Goal: Task Accomplishment & Management: Manage account settings

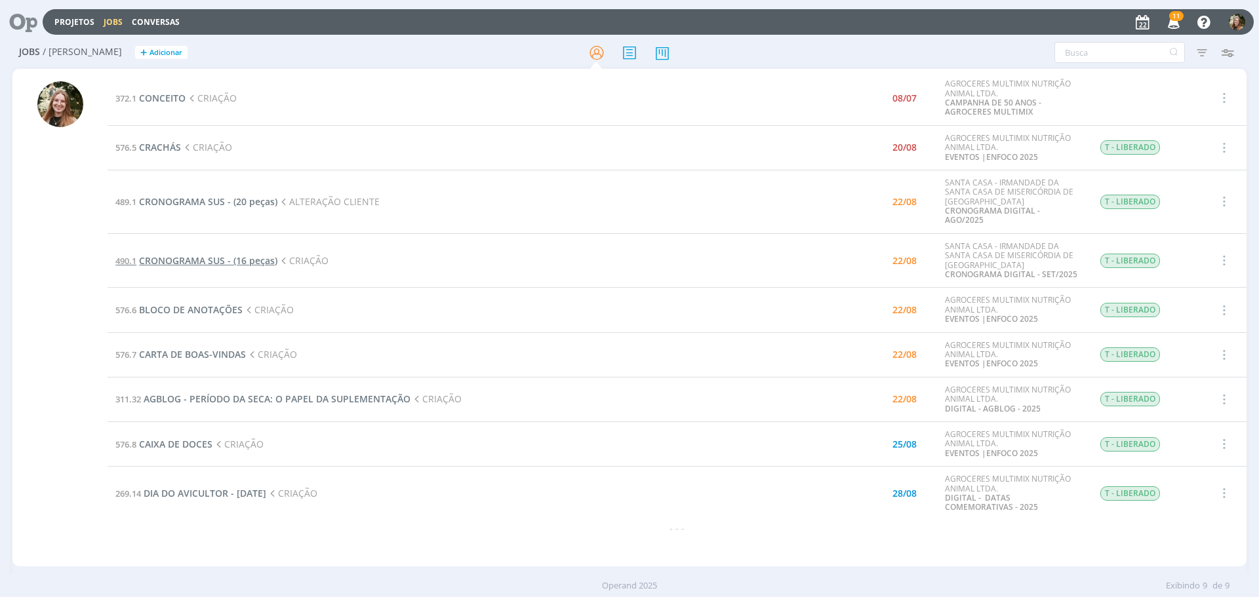
click at [211, 256] on span "CRONOGRAMA SUS - (16 peças)" at bounding box center [208, 260] width 138 height 12
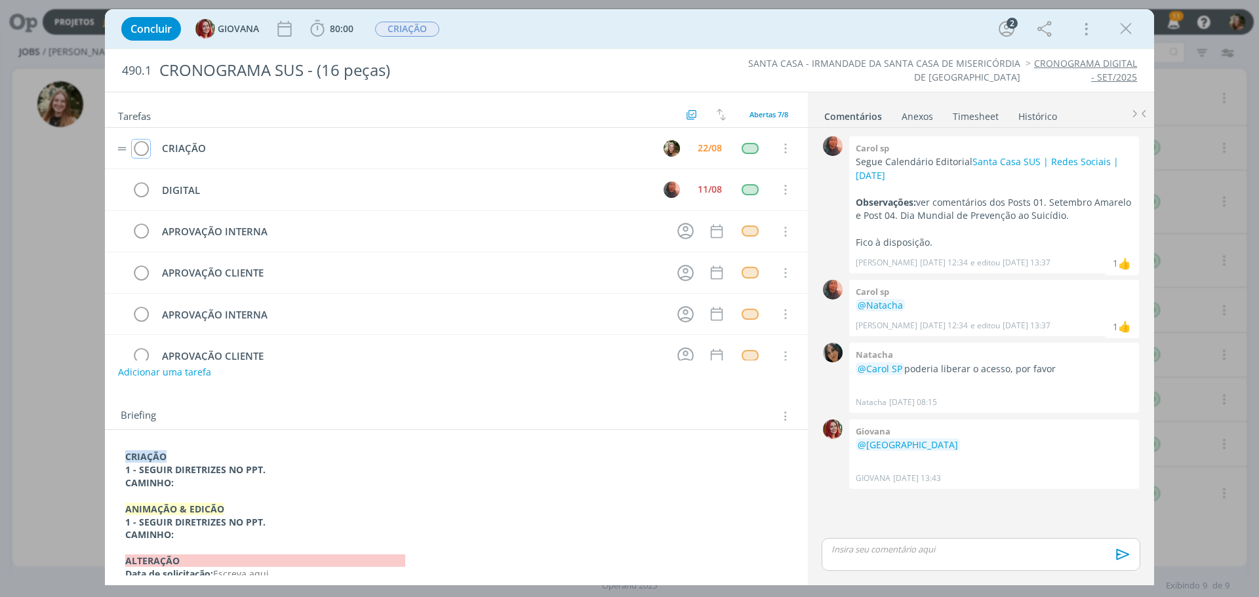
click at [136, 138] on td "dialog" at bounding box center [141, 148] width 20 height 20
click at [422, 34] on span "CRIAÇÃO" at bounding box center [407, 29] width 64 height 15
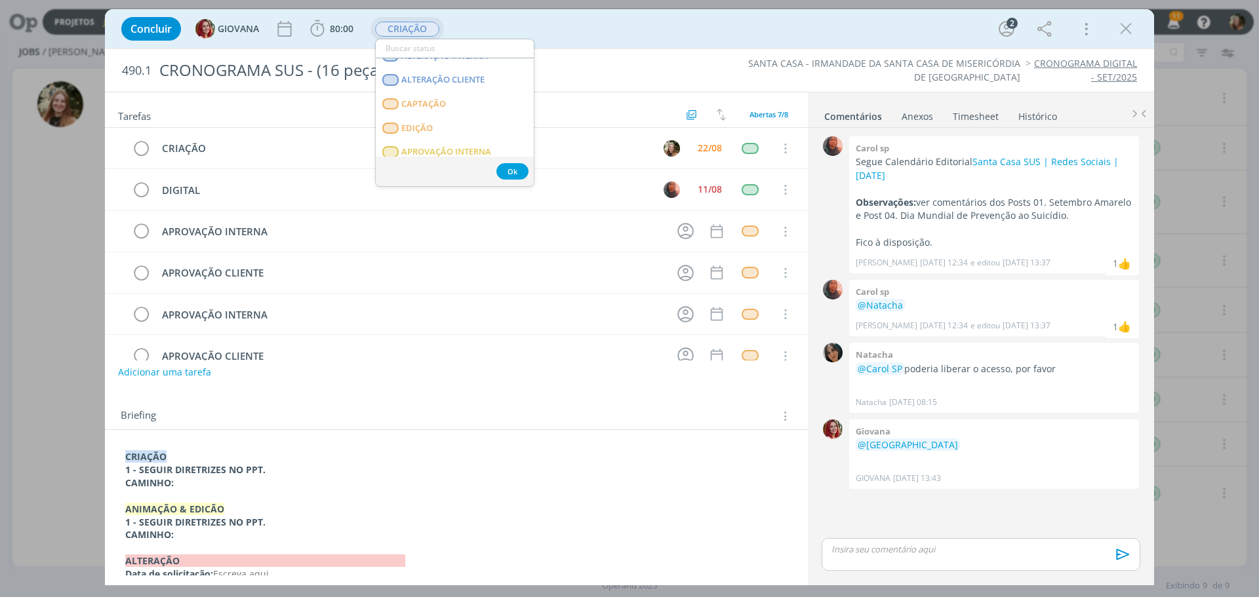
scroll to position [131, 0]
click at [427, 132] on span "APROVAÇÃO INTERNA" at bounding box center [446, 131] width 90 height 10
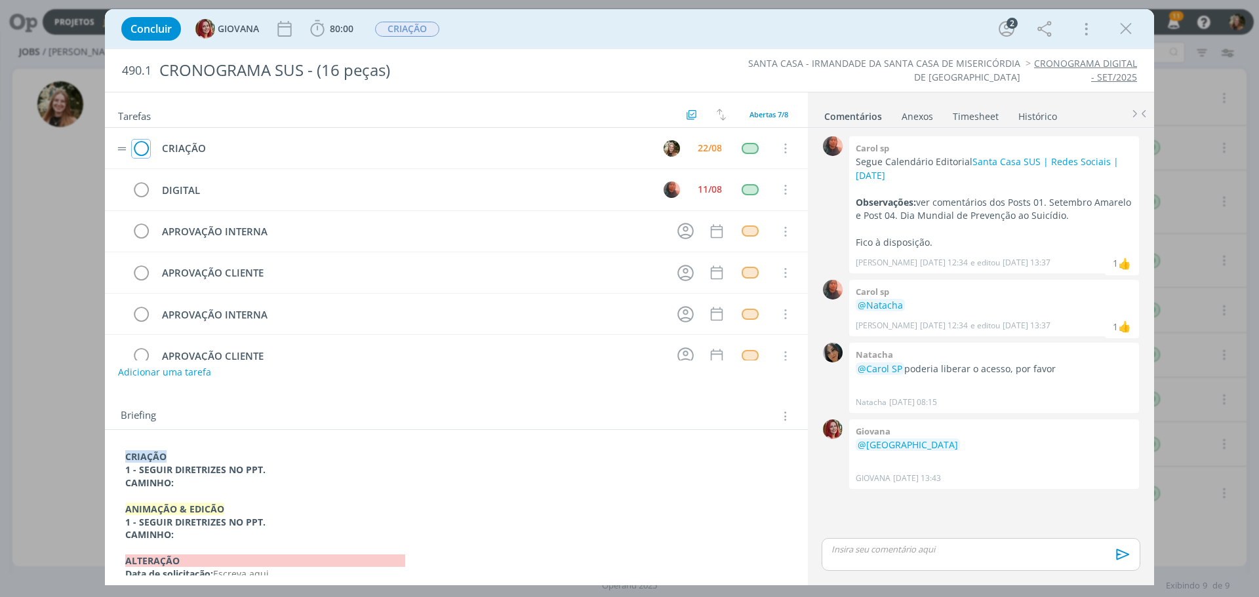
click at [139, 142] on icon "dialog" at bounding box center [141, 149] width 18 height 20
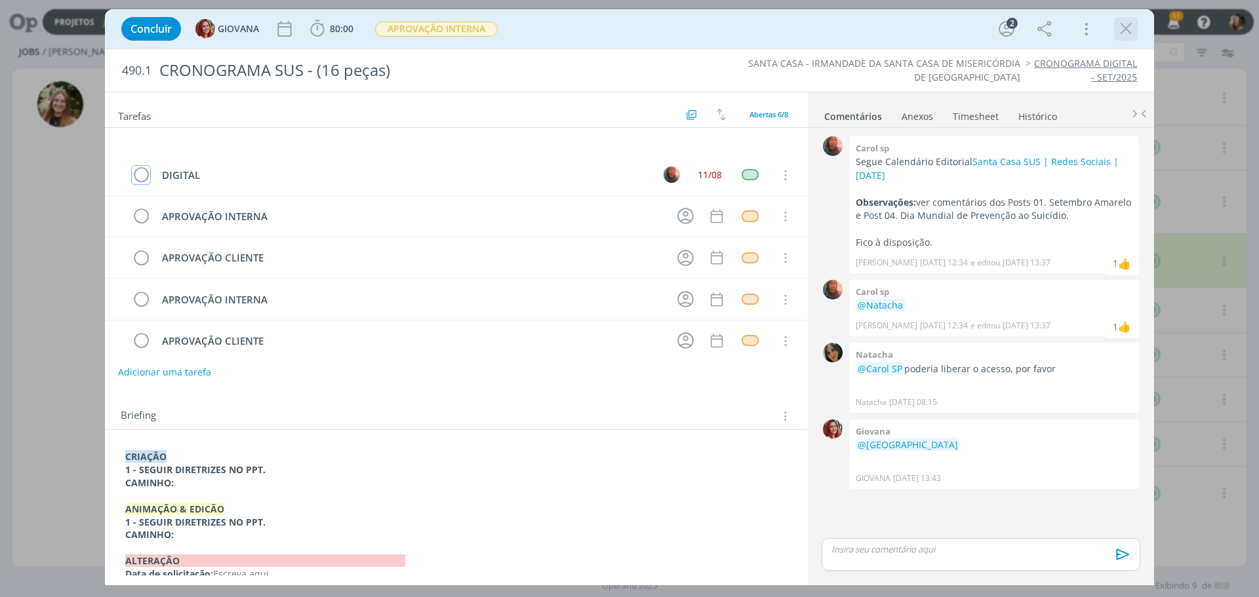
click at [1132, 23] on icon "dialog" at bounding box center [1126, 29] width 20 height 20
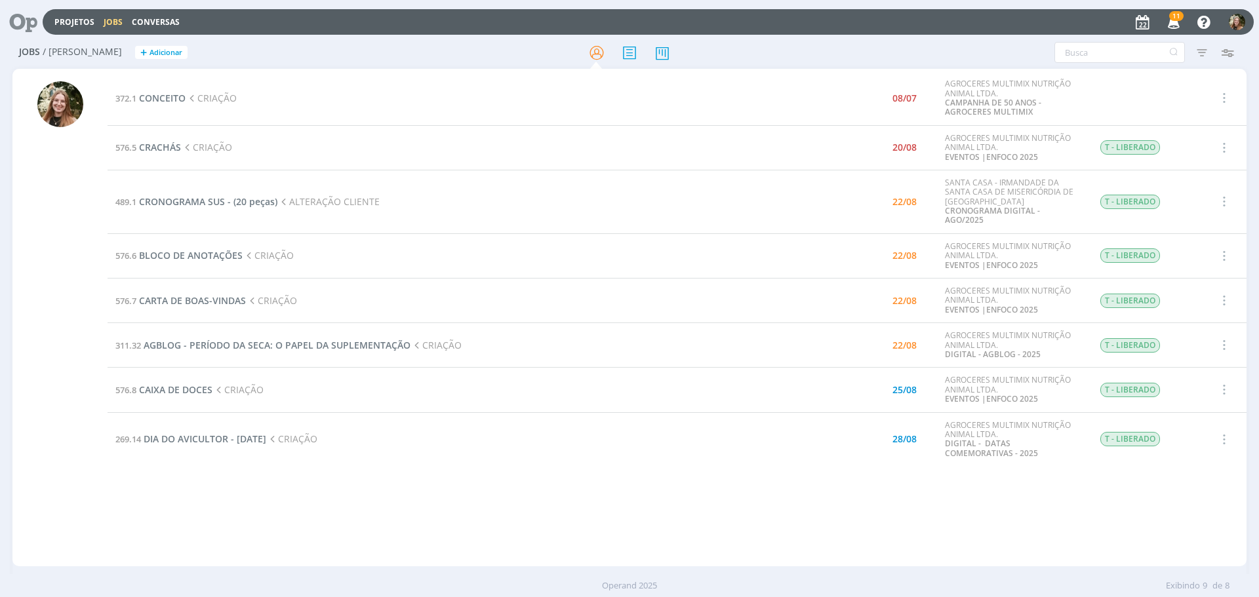
click at [511, 543] on div "372.1 CONCEITO CRIAÇÃO 08/07 AGROCERES MULTIMIX NUTRIÇÃO ANIMAL LTDA. CAMPANHA …" at bounding box center [677, 317] width 1139 height 492
click at [1208, 51] on icon "button" at bounding box center [1202, 53] width 24 height 24
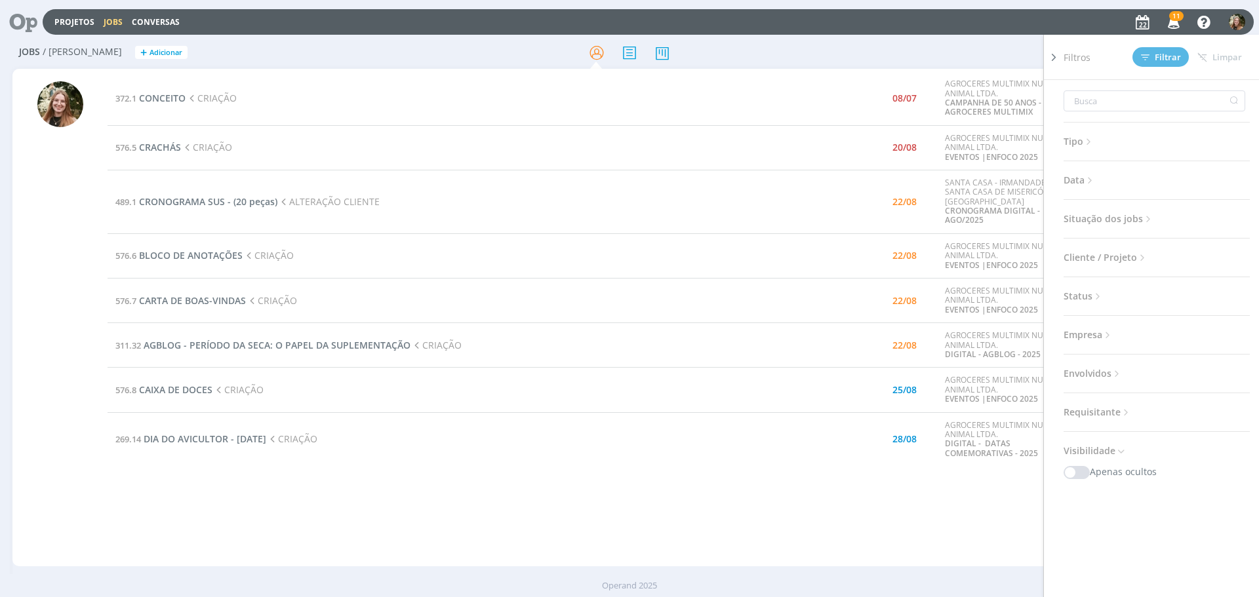
click at [1111, 212] on span "Situação dos jobs" at bounding box center [1108, 218] width 90 height 17
click at [1145, 258] on div "Tipo Jobs e Tarefas Data Personalizado a Situação dos jobs Abertos Concluídos C…" at bounding box center [1161, 356] width 197 height 553
click at [1145, 258] on span at bounding box center [1149, 254] width 26 height 13
click at [1091, 257] on span at bounding box center [1090, 254] width 26 height 13
click at [1094, 178] on icon at bounding box center [1089, 180] width 11 height 11
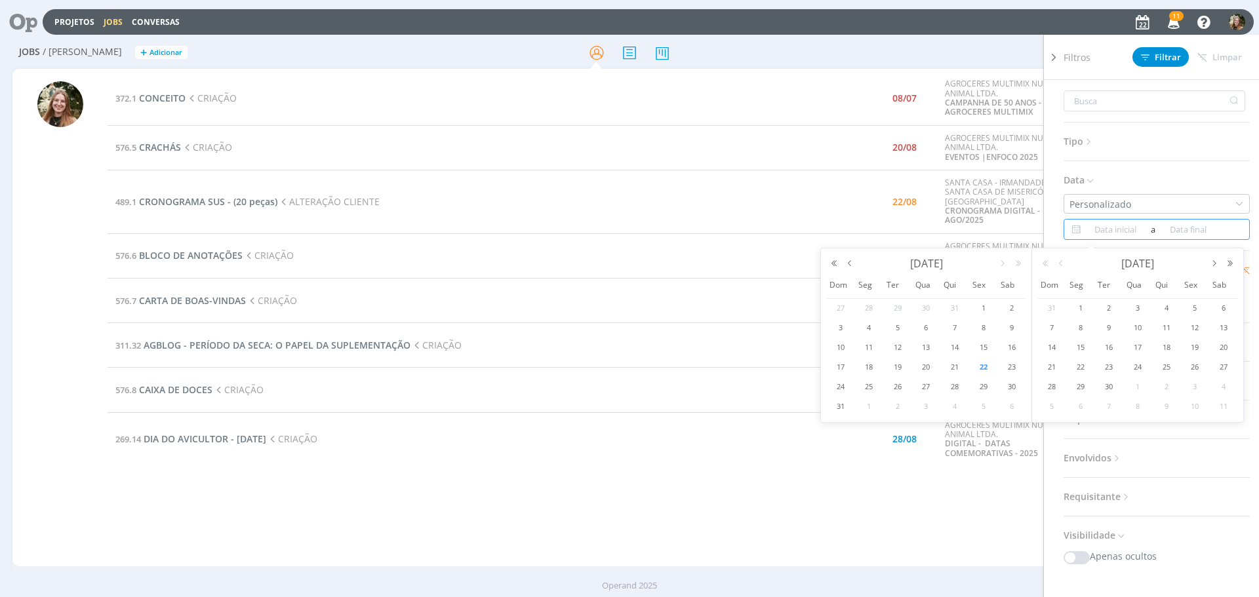
click at [1106, 229] on input at bounding box center [1116, 230] width 64 height 16
click at [921, 373] on span "20" at bounding box center [926, 367] width 16 height 16
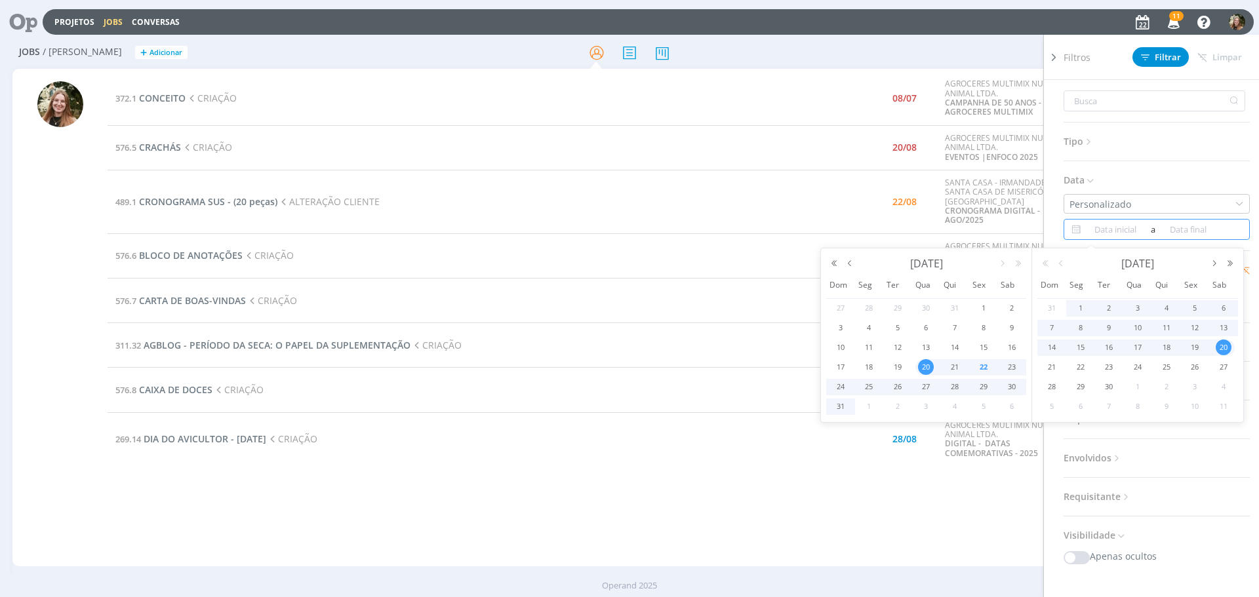
click at [1229, 341] on span "20" at bounding box center [1224, 348] width 16 height 16
type input "[DATE]"
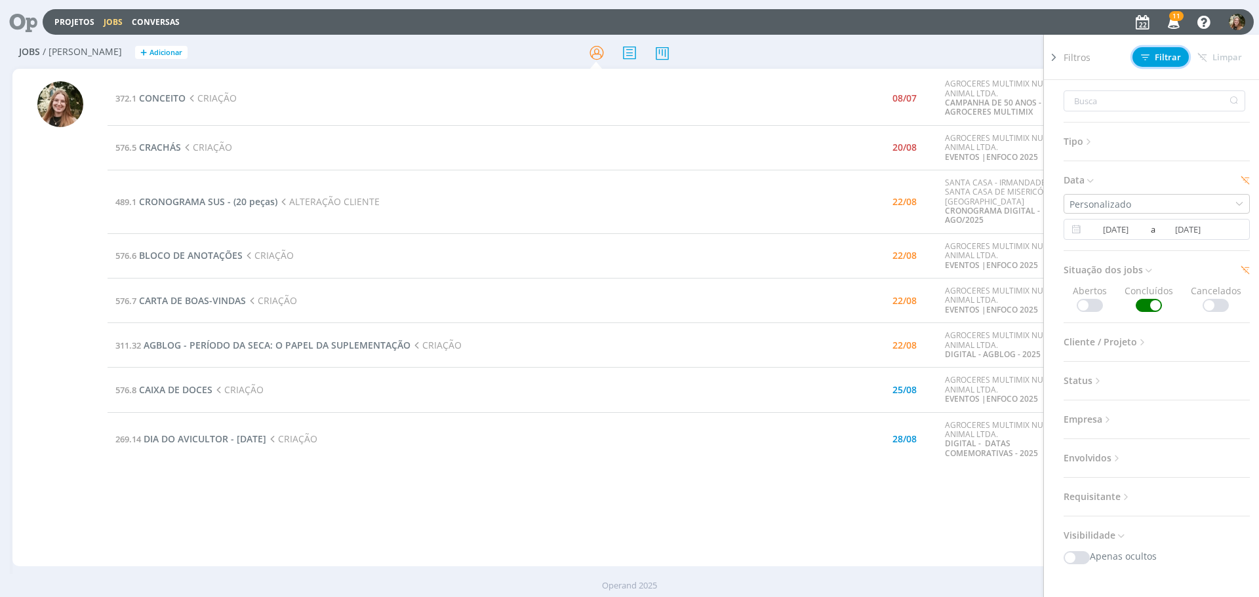
click at [1165, 53] on span "Filtrar" at bounding box center [1161, 57] width 40 height 9
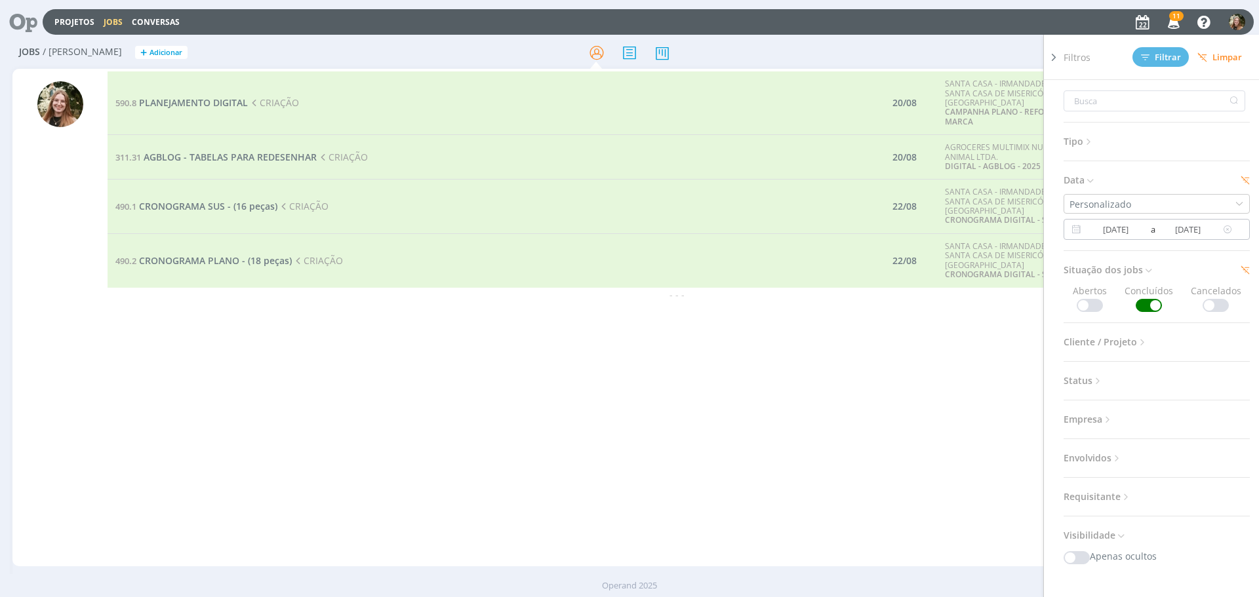
click at [1073, 226] on icon at bounding box center [1075, 230] width 16 height 16
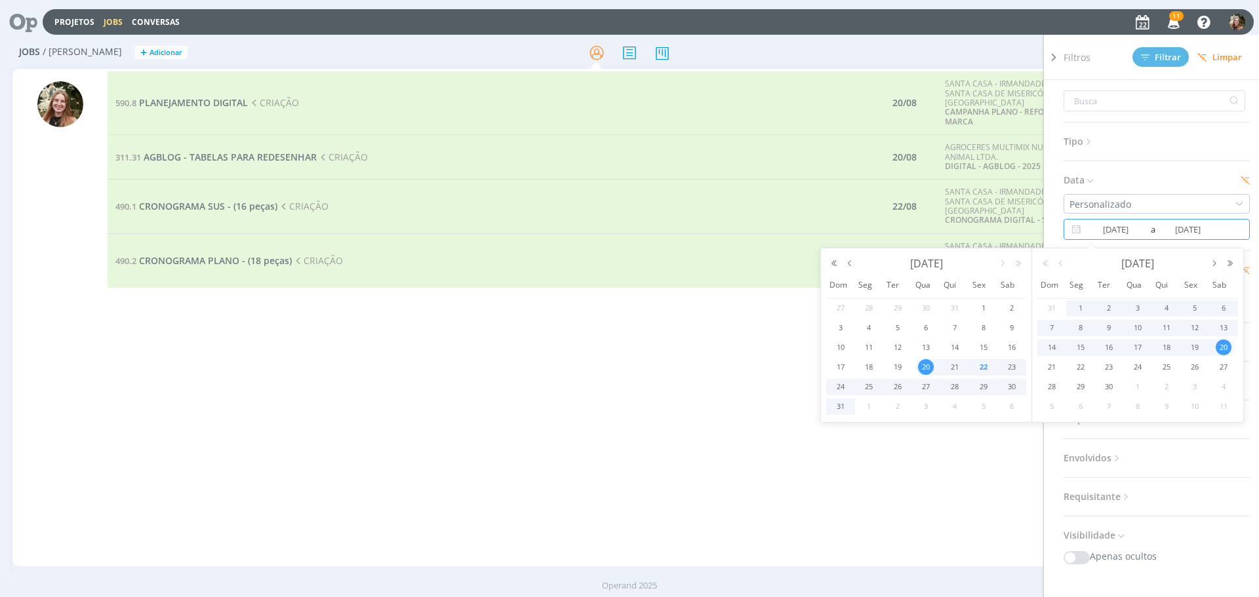
click at [852, 271] on div "[DATE]" at bounding box center [926, 263] width 200 height 18
click at [851, 266] on button "button" at bounding box center [850, 263] width 16 height 9
click at [841, 359] on td "20" at bounding box center [840, 368] width 29 height 20
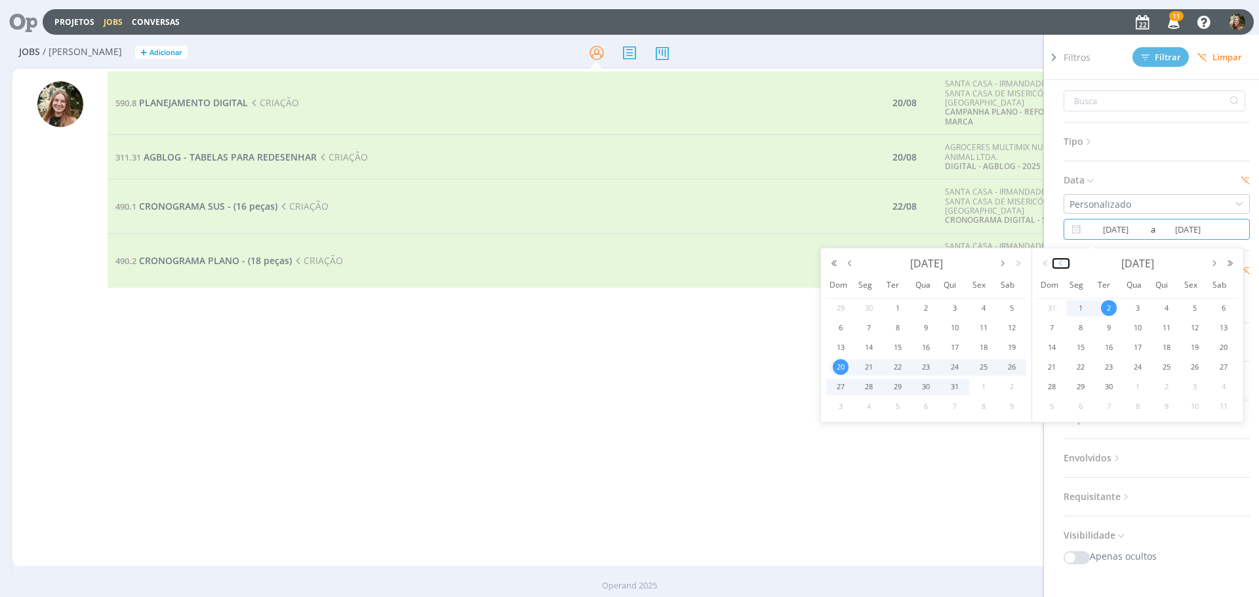
click at [1063, 266] on button "button" at bounding box center [1061, 263] width 16 height 9
click at [1135, 365] on span "20" at bounding box center [1138, 367] width 16 height 16
type input "[DATE]"
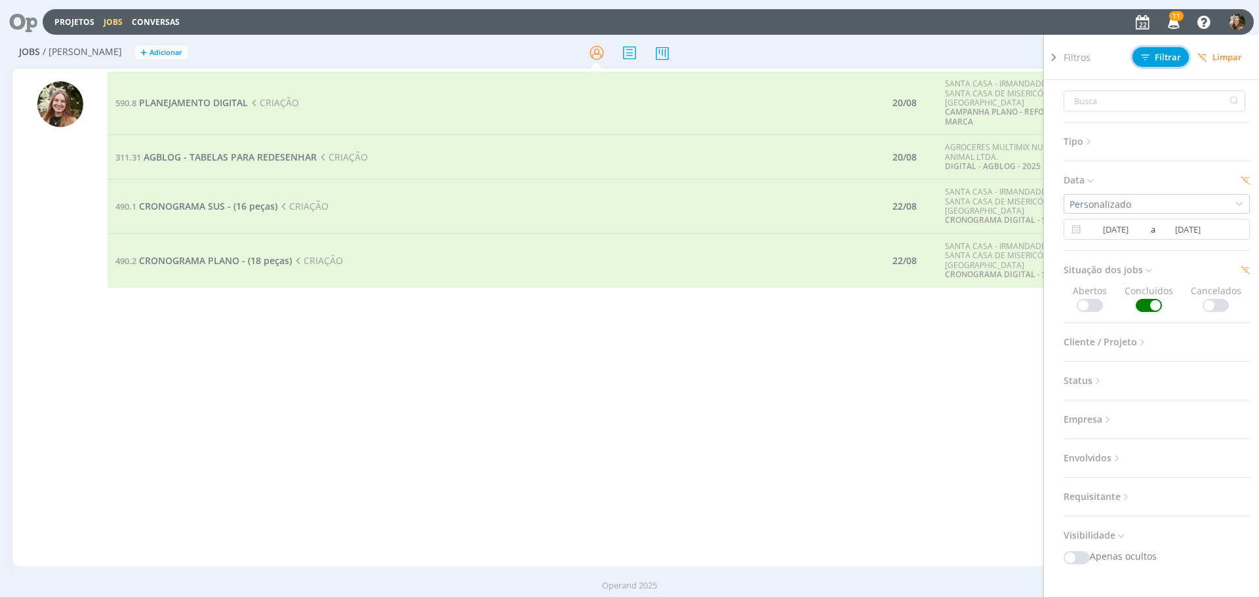
click at [1152, 58] on span "Filtrar" at bounding box center [1161, 57] width 40 height 9
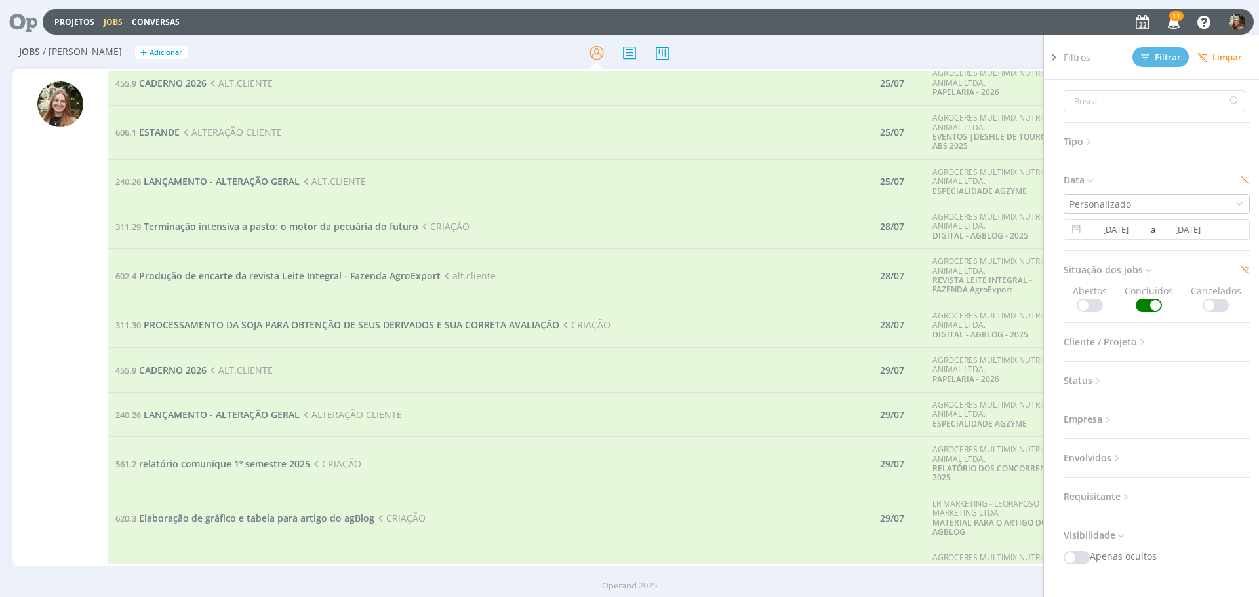
scroll to position [787, 0]
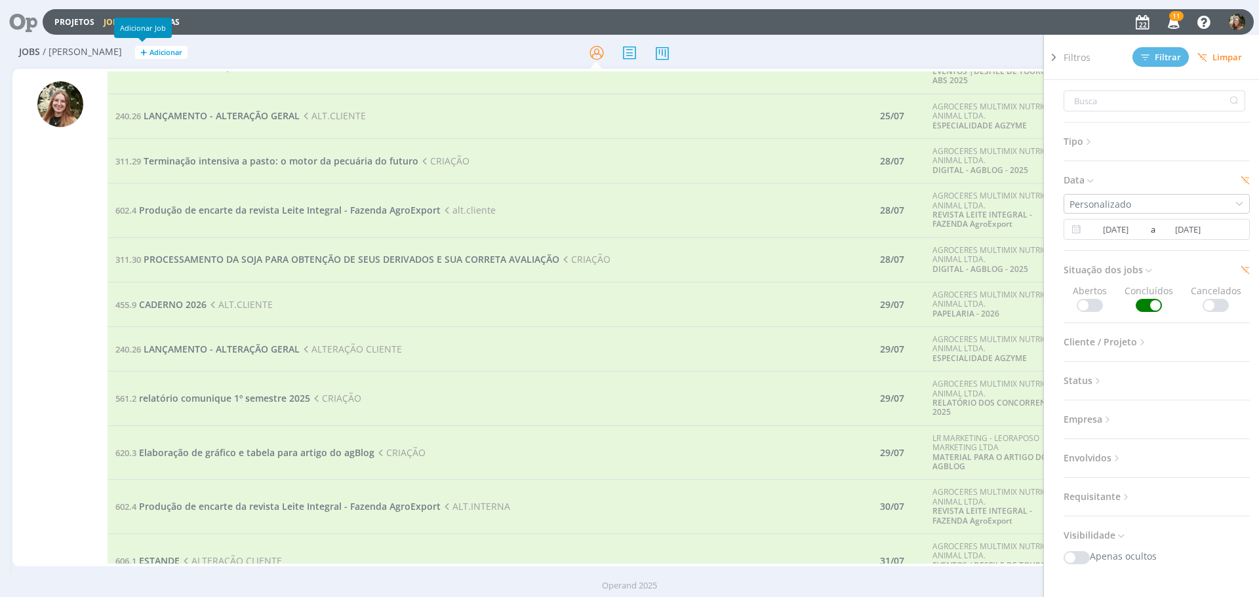
click at [149, 49] on span "Adicionar" at bounding box center [165, 53] width 33 height 9
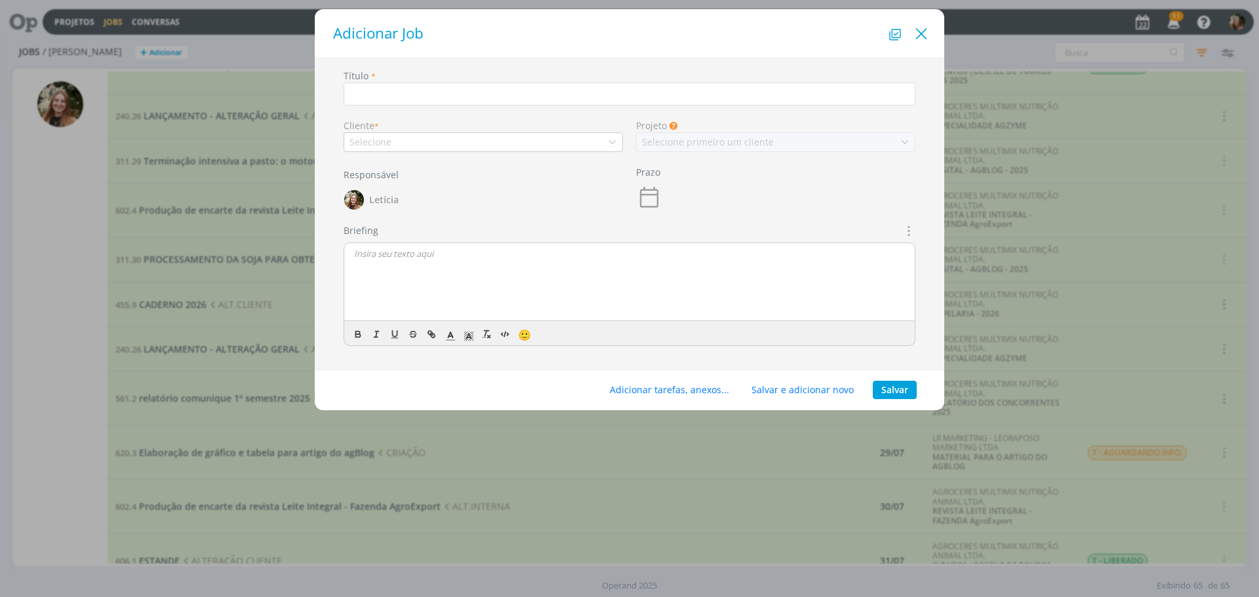
click at [921, 28] on icon "Close" at bounding box center [921, 34] width 20 height 20
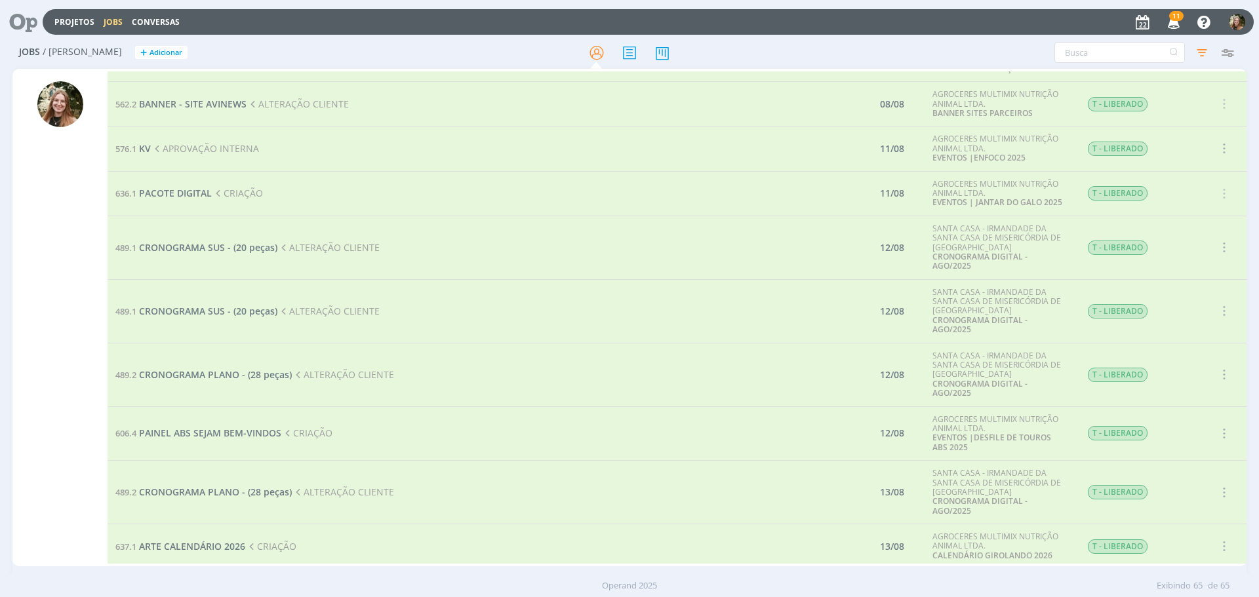
scroll to position [2382, 0]
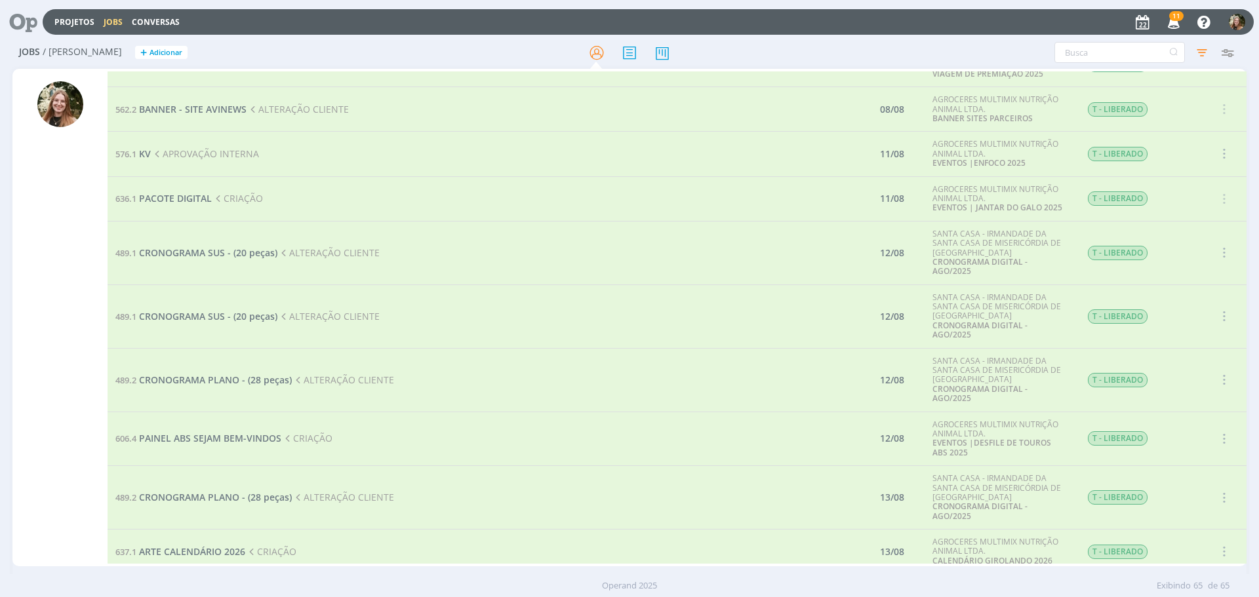
drag, startPoint x: 959, startPoint y: 43, endPoint x: 1254, endPoint y: 93, distance: 299.3
click at [959, 43] on div "Filtros Filtrar [GEOGRAPHIC_DATA] Tipo Jobs e Tarefas Data Personalizado [DATE]…" at bounding box center [1041, 52] width 398 height 21
click at [905, 52] on div "Filtros Filtrar [GEOGRAPHIC_DATA] Tipo Jobs e Tarefas Data Personalizado [DATE]…" at bounding box center [1041, 52] width 398 height 21
click at [1205, 51] on icon "button" at bounding box center [1202, 53] width 24 height 24
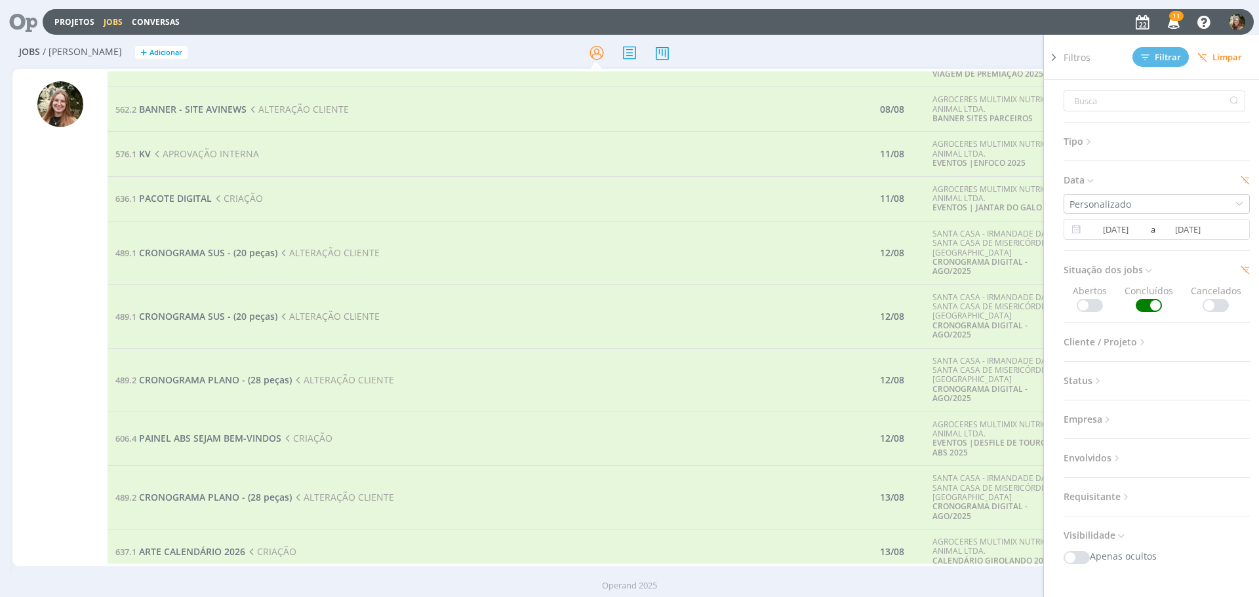
click at [1145, 306] on span "Concluídos" at bounding box center [1148, 298] width 49 height 28
click at [1147, 309] on span at bounding box center [1149, 305] width 26 height 13
click at [1099, 273] on span "Situação dos jobs" at bounding box center [1108, 270] width 90 height 17
drag, startPoint x: 1153, startPoint y: 60, endPoint x: 1140, endPoint y: 75, distance: 19.6
click at [1152, 60] on span "Filtrar" at bounding box center [1161, 57] width 40 height 9
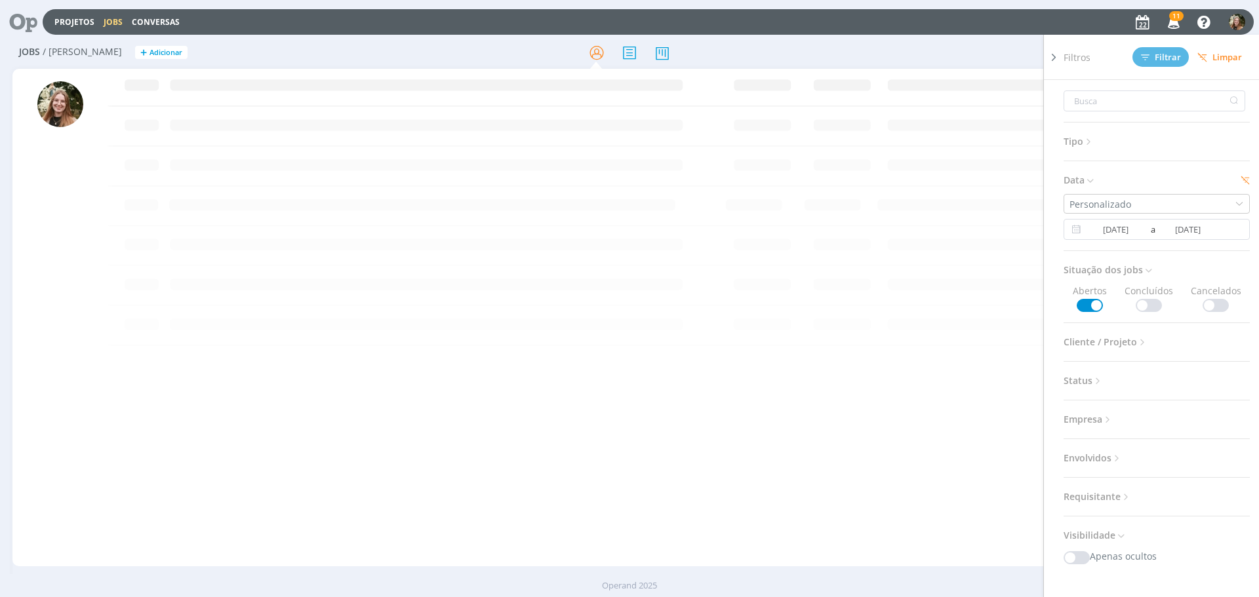
scroll to position [0, 0]
click at [1225, 216] on div "Personalizado [DATE] a [DATE]" at bounding box center [1156, 217] width 186 height 46
click at [1225, 209] on div "Personalizado" at bounding box center [1156, 204] width 186 height 20
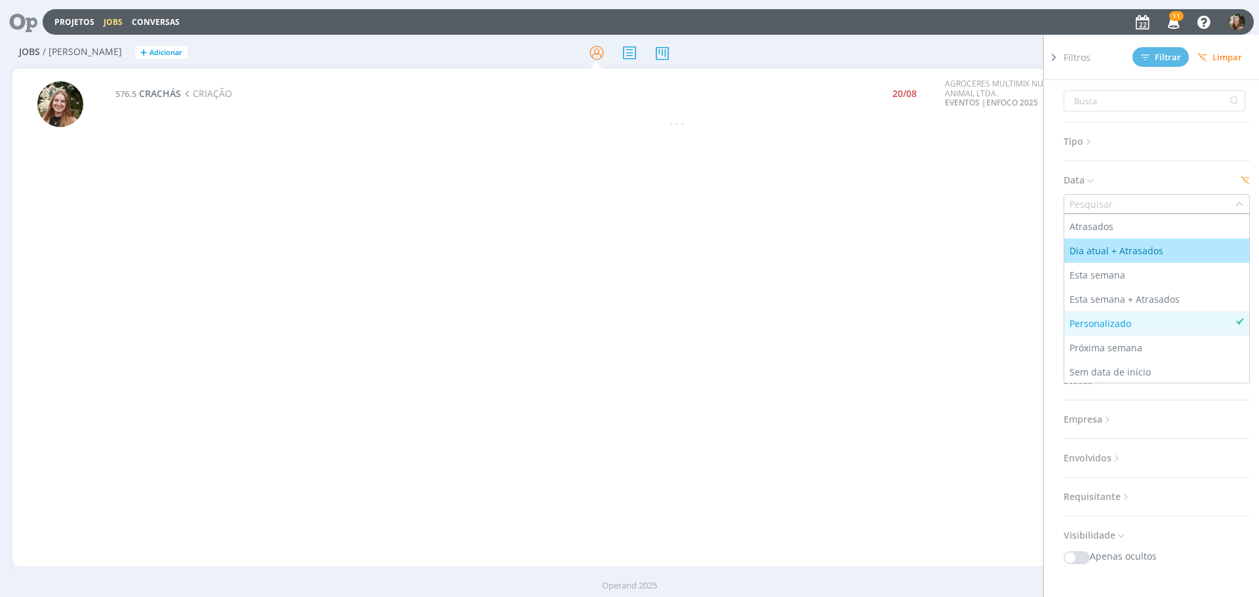
click at [1122, 243] on li "Dia atual + Atrasados" at bounding box center [1156, 251] width 185 height 24
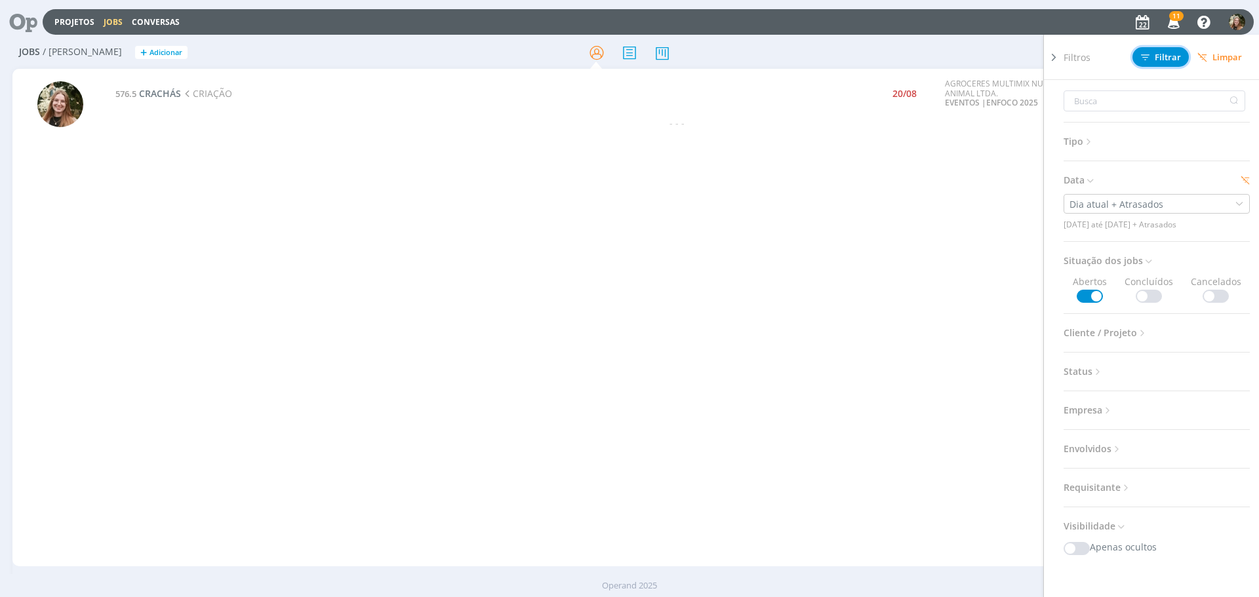
click at [1147, 52] on button "Filtrar" at bounding box center [1160, 57] width 56 height 20
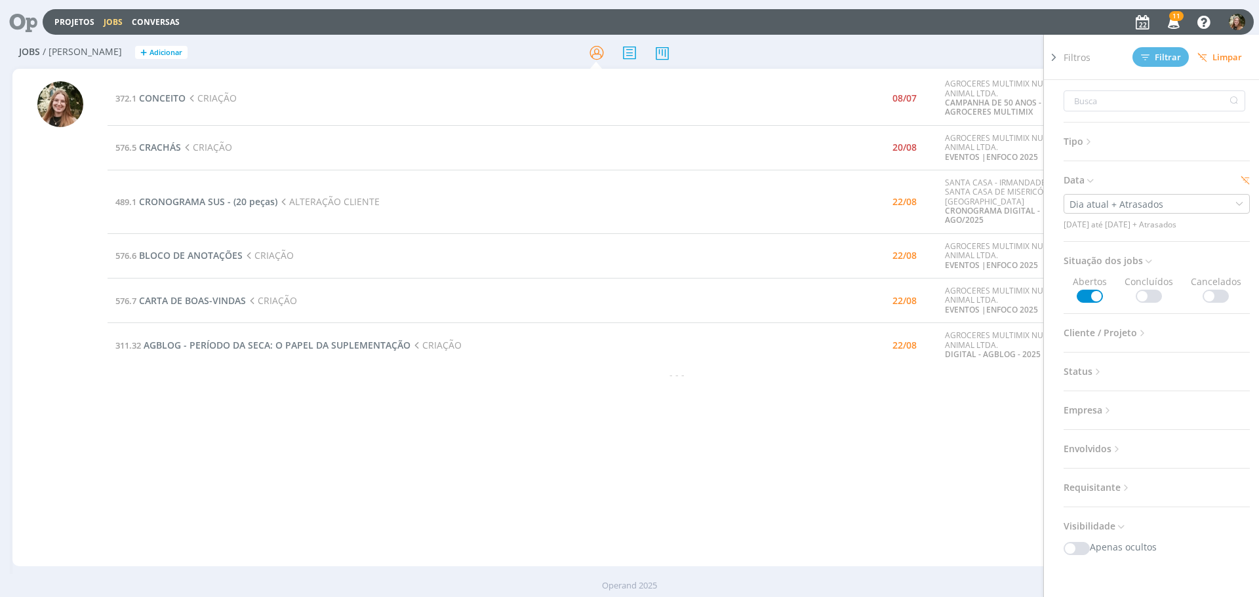
click at [1048, 58] on icon at bounding box center [1053, 57] width 13 height 14
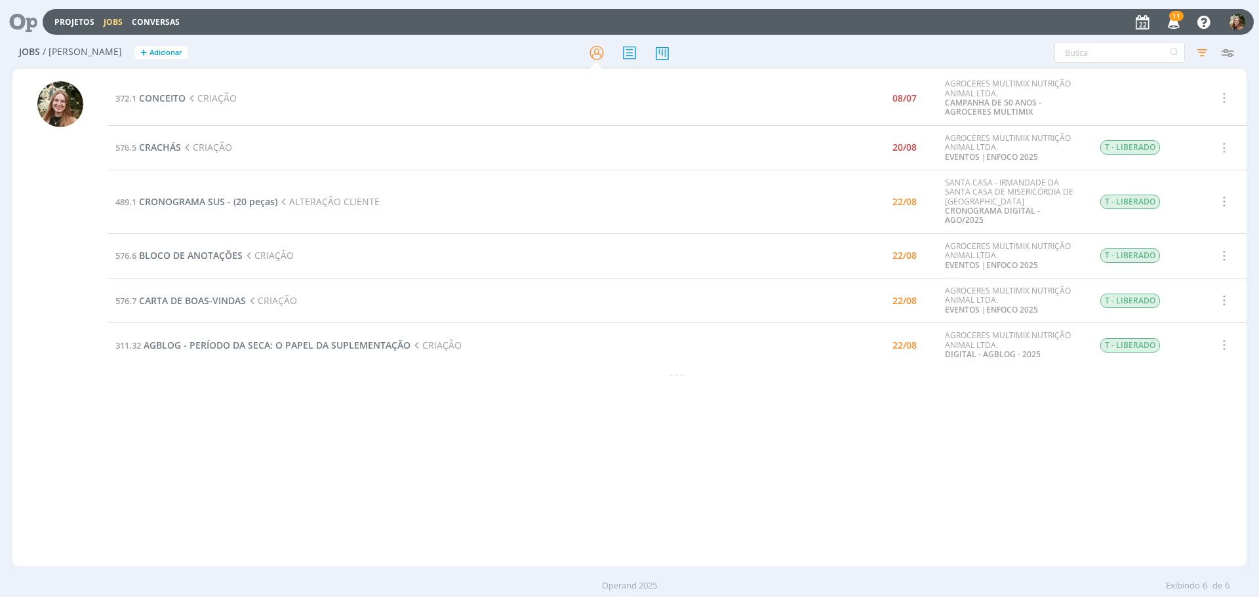
drag, startPoint x: 743, startPoint y: 404, endPoint x: 748, endPoint y: 414, distance: 11.5
click at [745, 409] on div "372.1 CONCEITO CRIAÇÃO 08/07 AGROCERES MULTIMIX NUTRIÇÃO ANIMAL LTDA. CAMPANHA …" at bounding box center [677, 317] width 1139 height 492
click at [1194, 54] on icon "button" at bounding box center [1202, 53] width 24 height 24
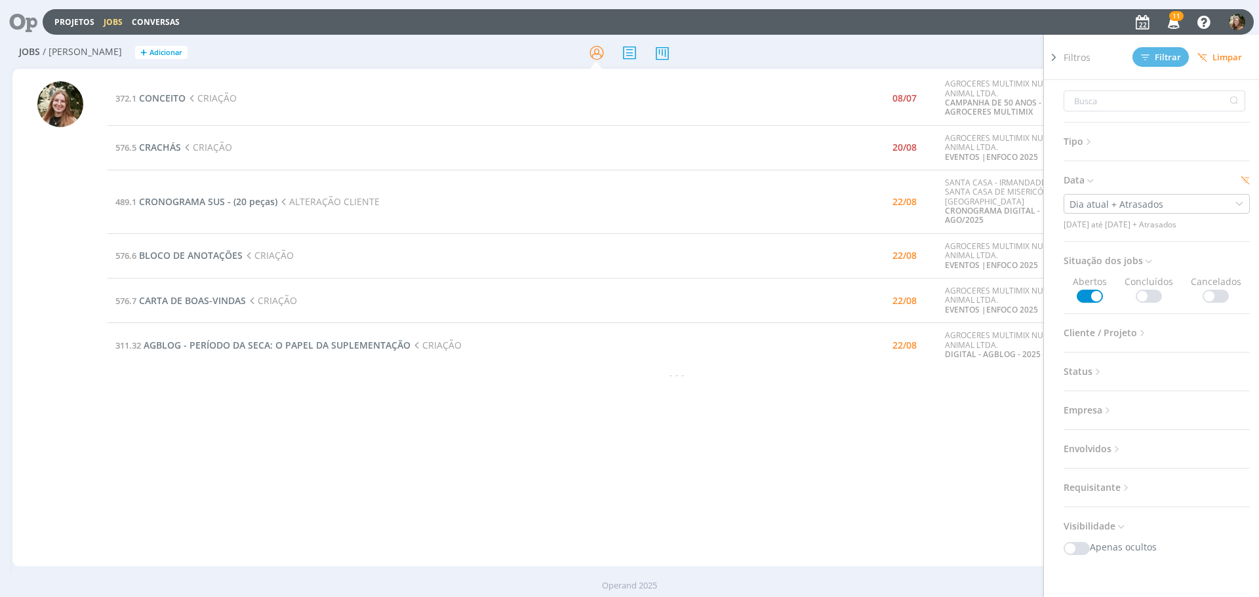
drag, startPoint x: 1097, startPoint y: 294, endPoint x: 1110, endPoint y: 357, distance: 63.7
click at [1098, 294] on span at bounding box center [1090, 296] width 26 height 13
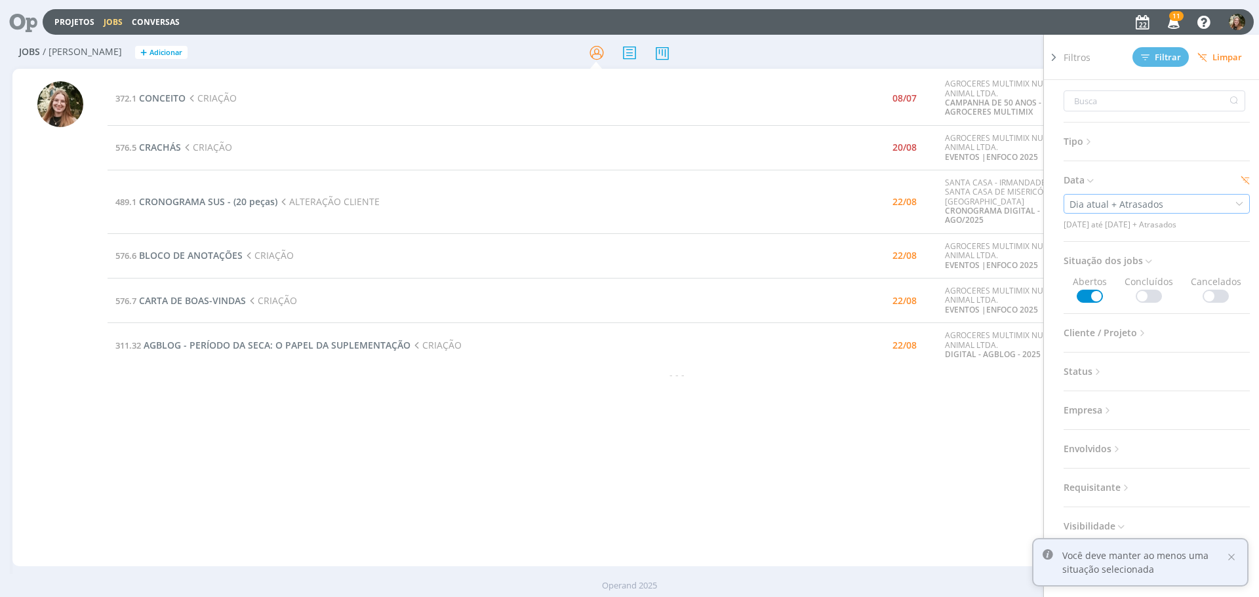
click at [1131, 203] on div "Dia atual + Atrasados" at bounding box center [1117, 204] width 96 height 14
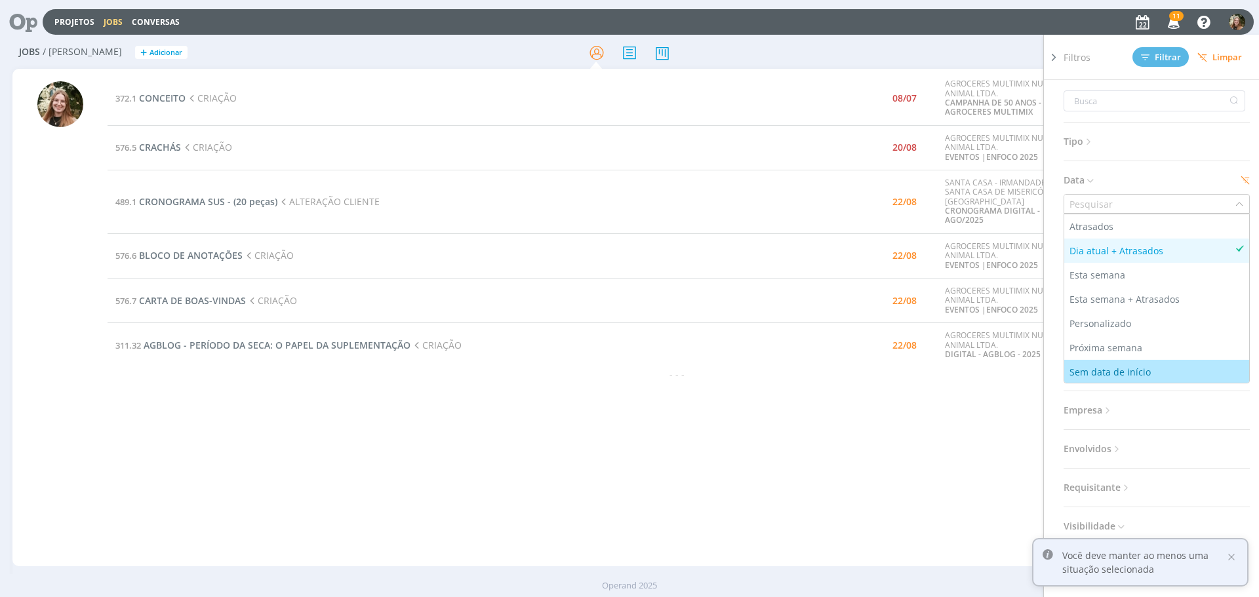
click at [1082, 376] on div "Sem data de início" at bounding box center [1111, 372] width 84 height 14
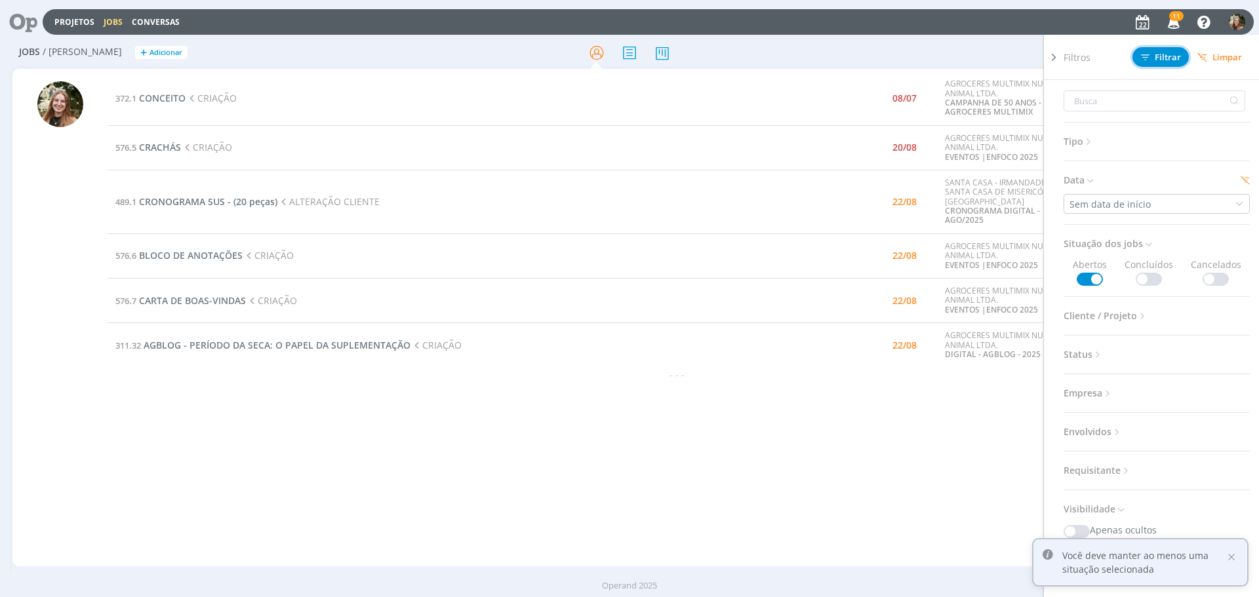
drag, startPoint x: 1141, startPoint y: 52, endPoint x: 1096, endPoint y: 72, distance: 50.2
click at [1141, 52] on button "Filtrar" at bounding box center [1160, 57] width 56 height 20
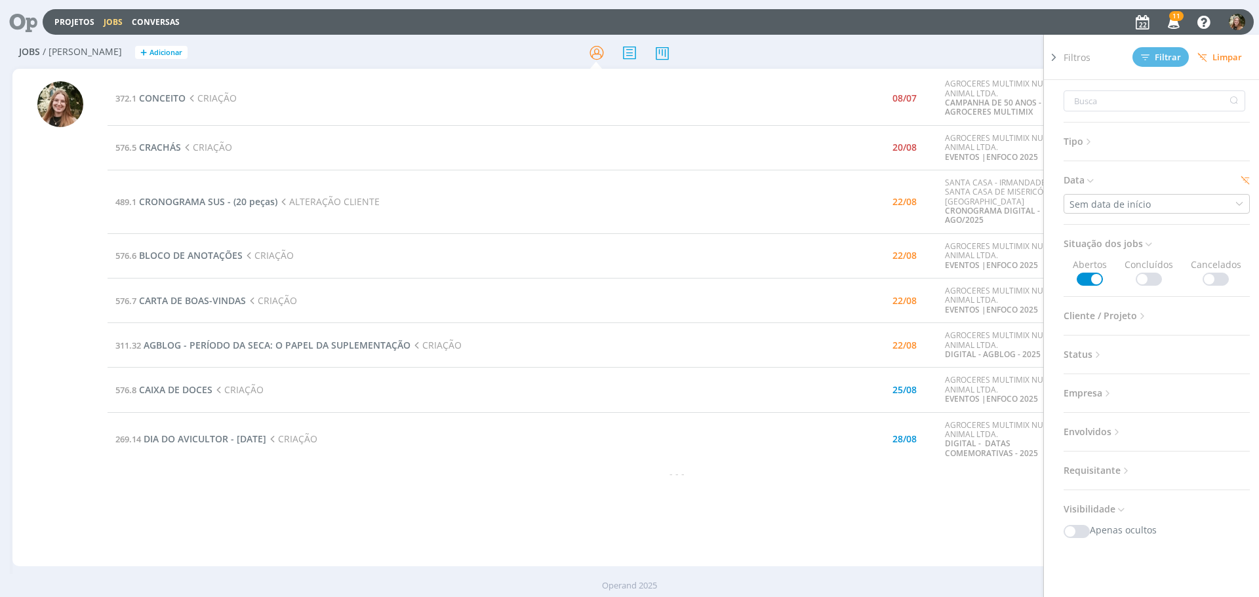
click at [1214, 56] on span "Limpar" at bounding box center [1219, 57] width 45 height 10
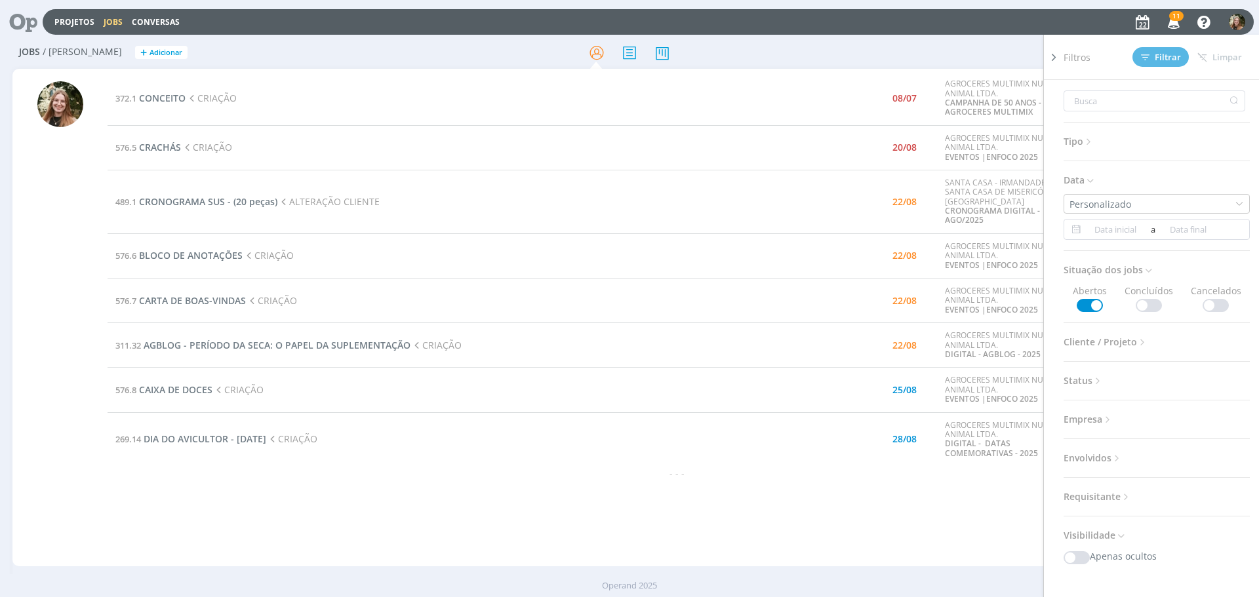
click at [1054, 54] on icon at bounding box center [1053, 57] width 13 height 14
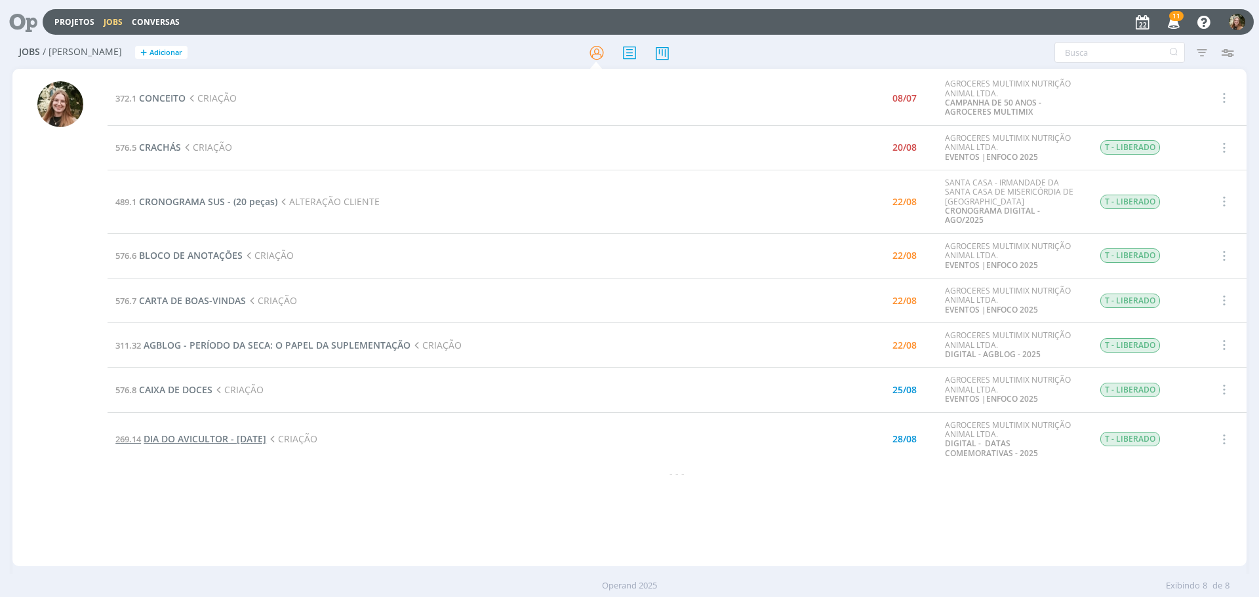
click at [266, 433] on span "DIA DO AVICULTOR - [DATE]" at bounding box center [205, 439] width 123 height 12
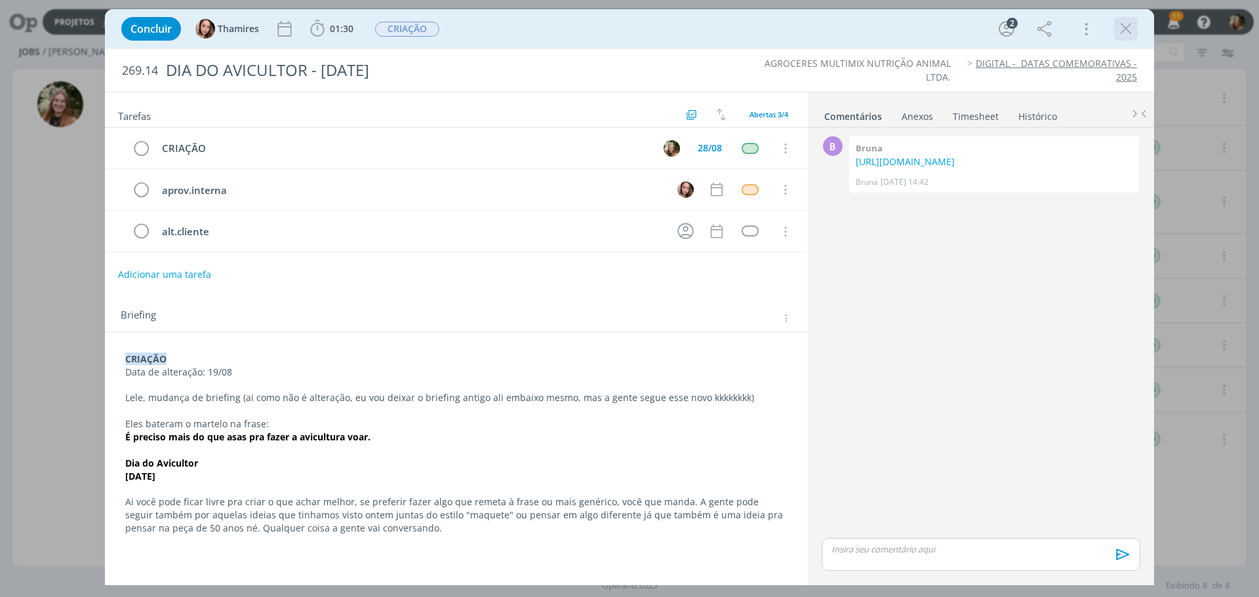
click at [1123, 35] on icon "dialog" at bounding box center [1126, 29] width 20 height 20
